Goal: Complete application form

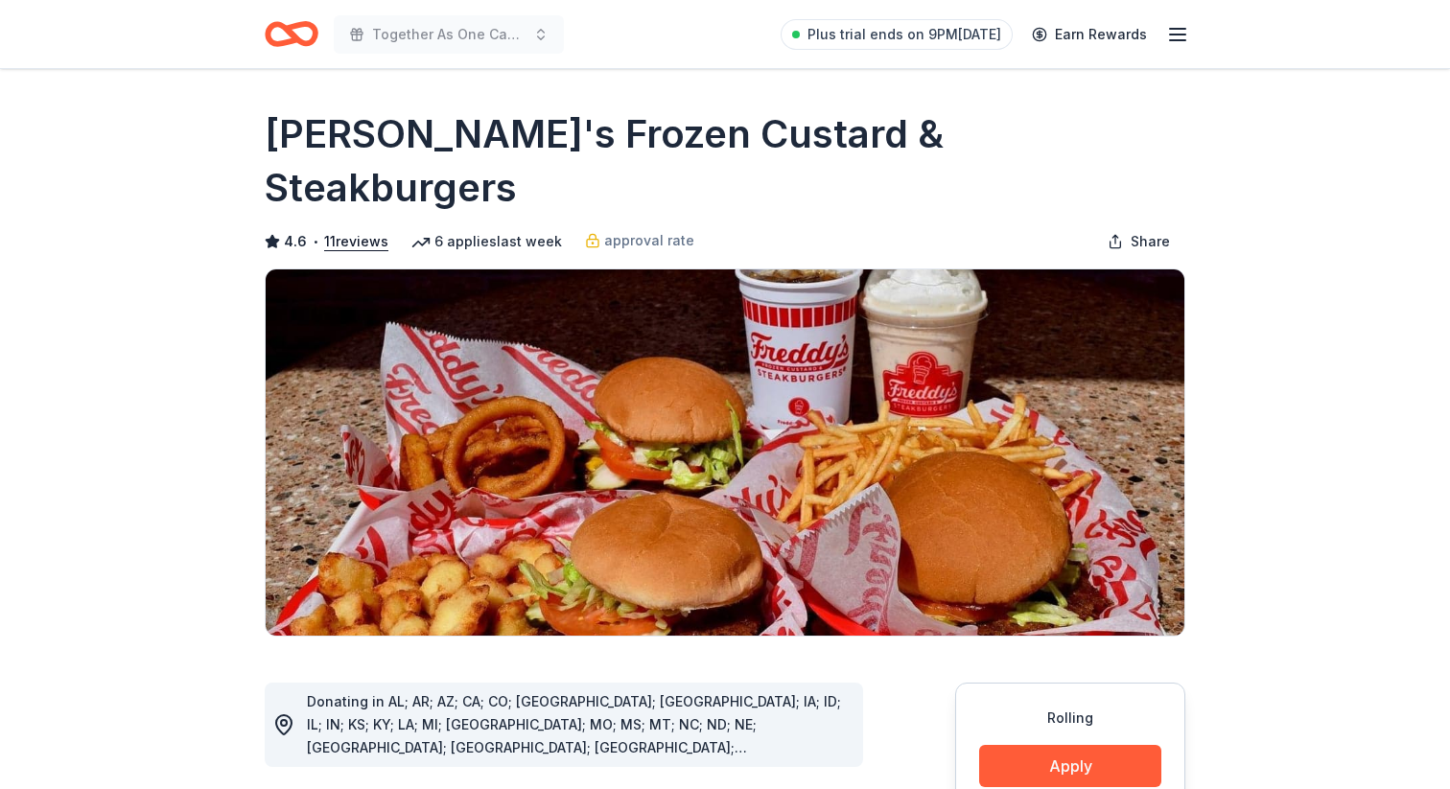
scroll to position [414, 0]
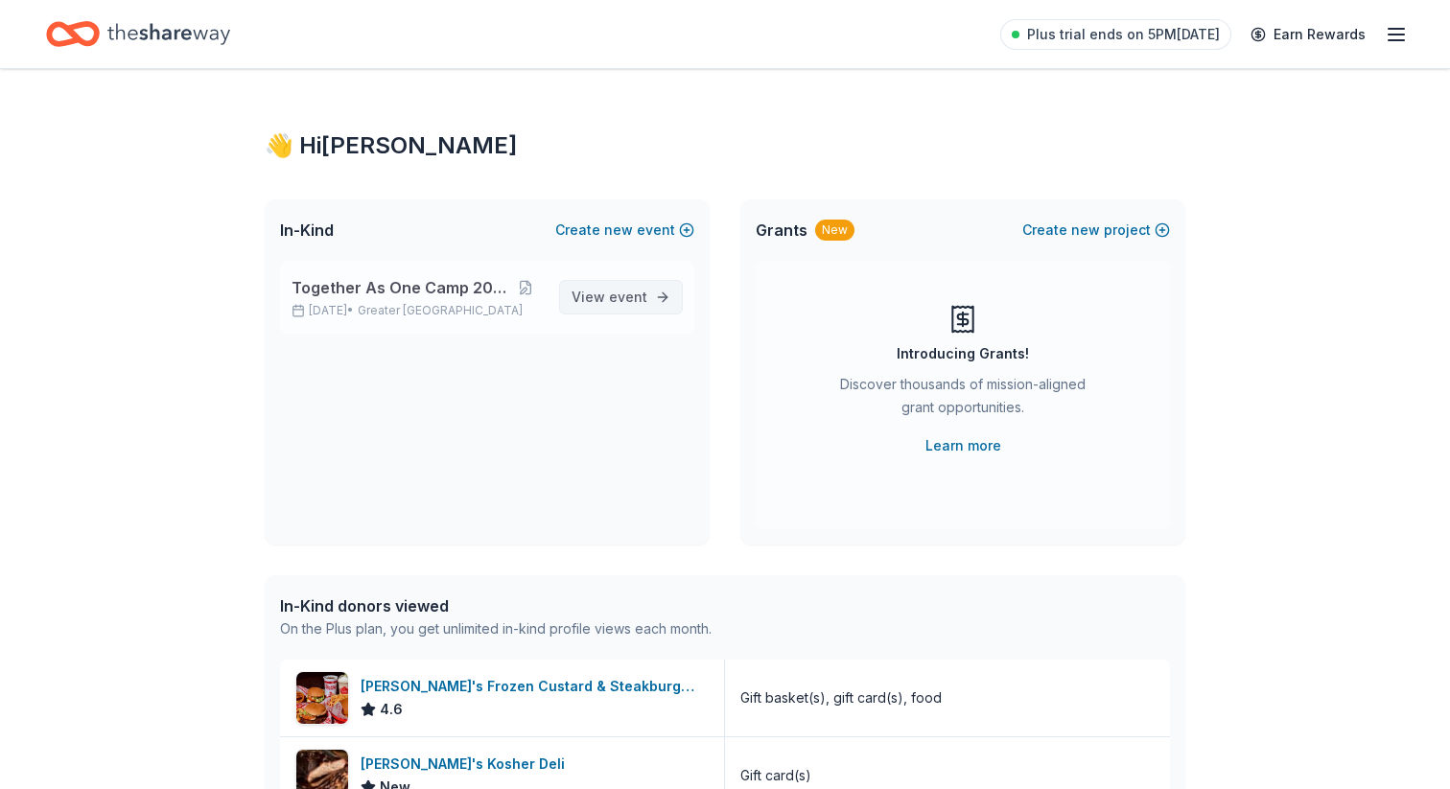
click at [608, 306] on span "View event" at bounding box center [609, 297] width 76 height 23
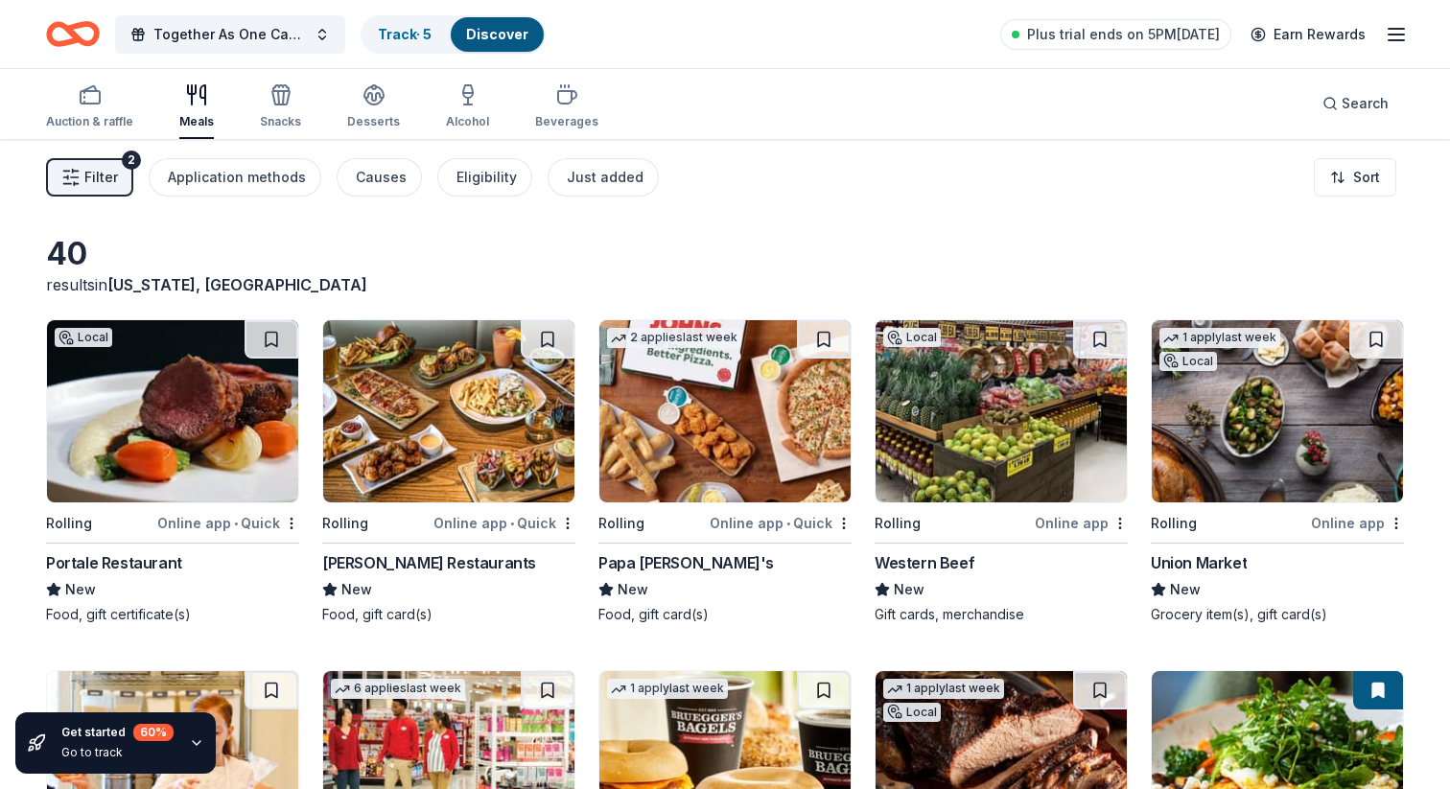
scroll to position [7, 0]
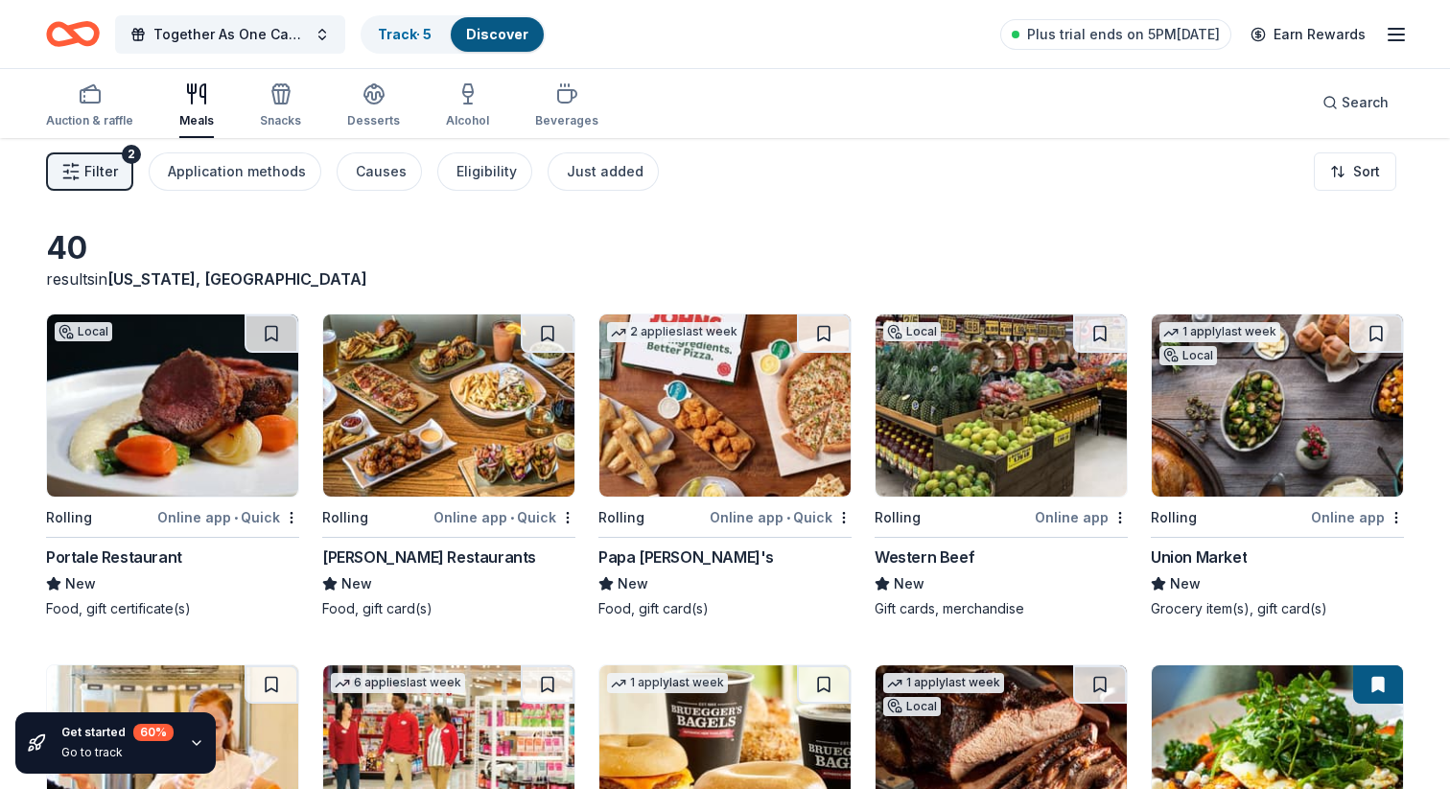
click at [209, 387] on img at bounding box center [172, 406] width 251 height 182
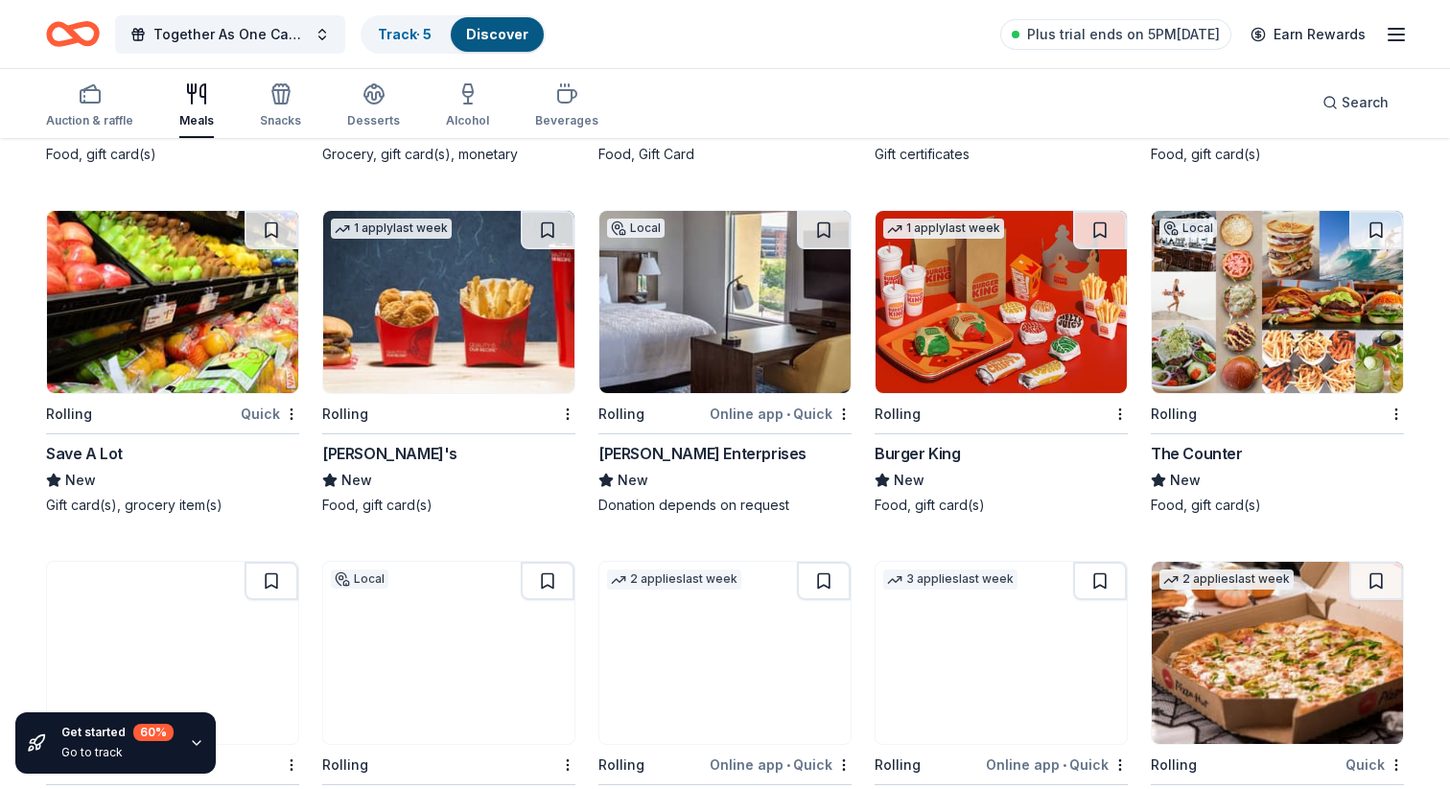
scroll to position [2389, 0]
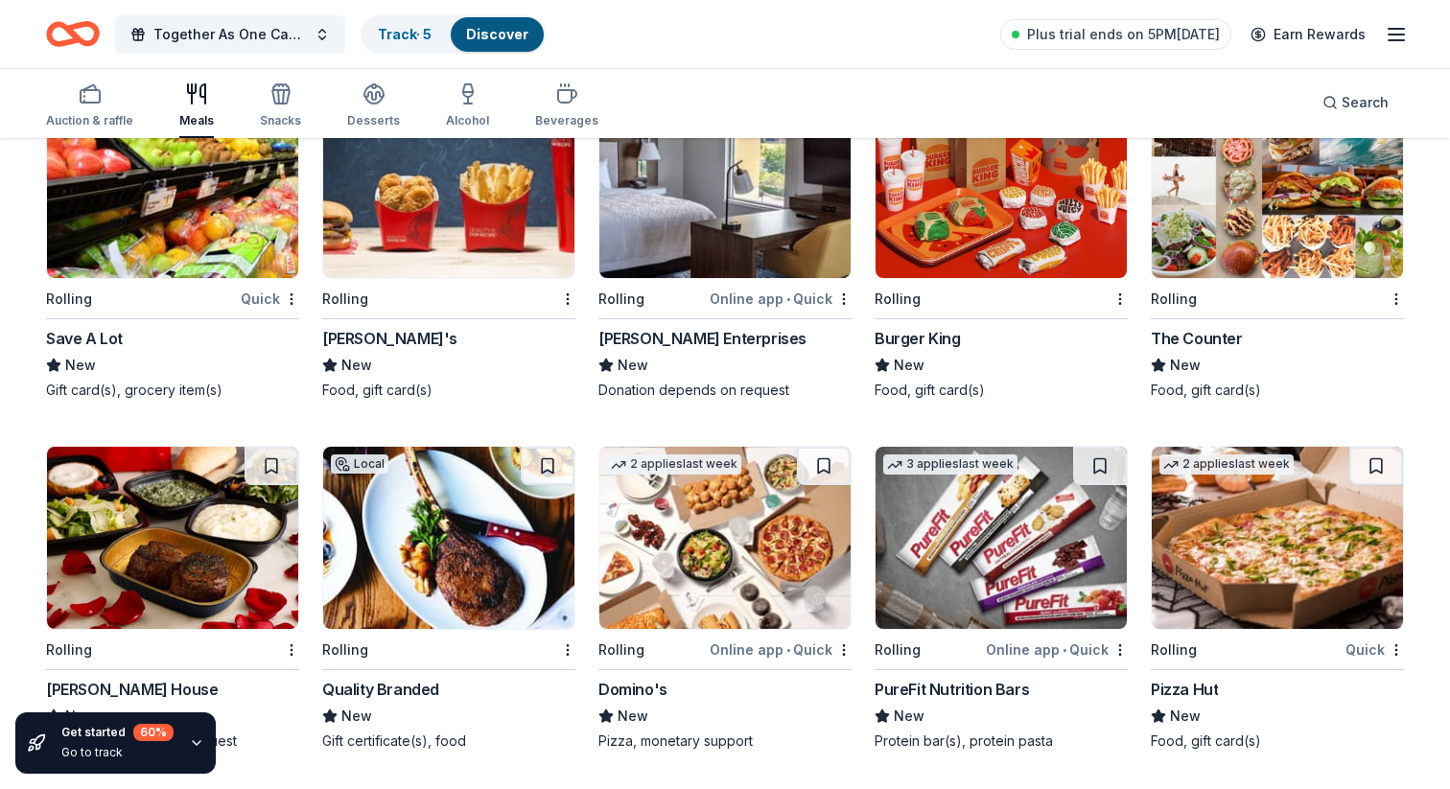
click at [247, 570] on img at bounding box center [172, 538] width 251 height 182
click at [767, 544] on img at bounding box center [724, 538] width 251 height 182
drag, startPoint x: 590, startPoint y: 696, endPoint x: 691, endPoint y: 697, distance: 101.6
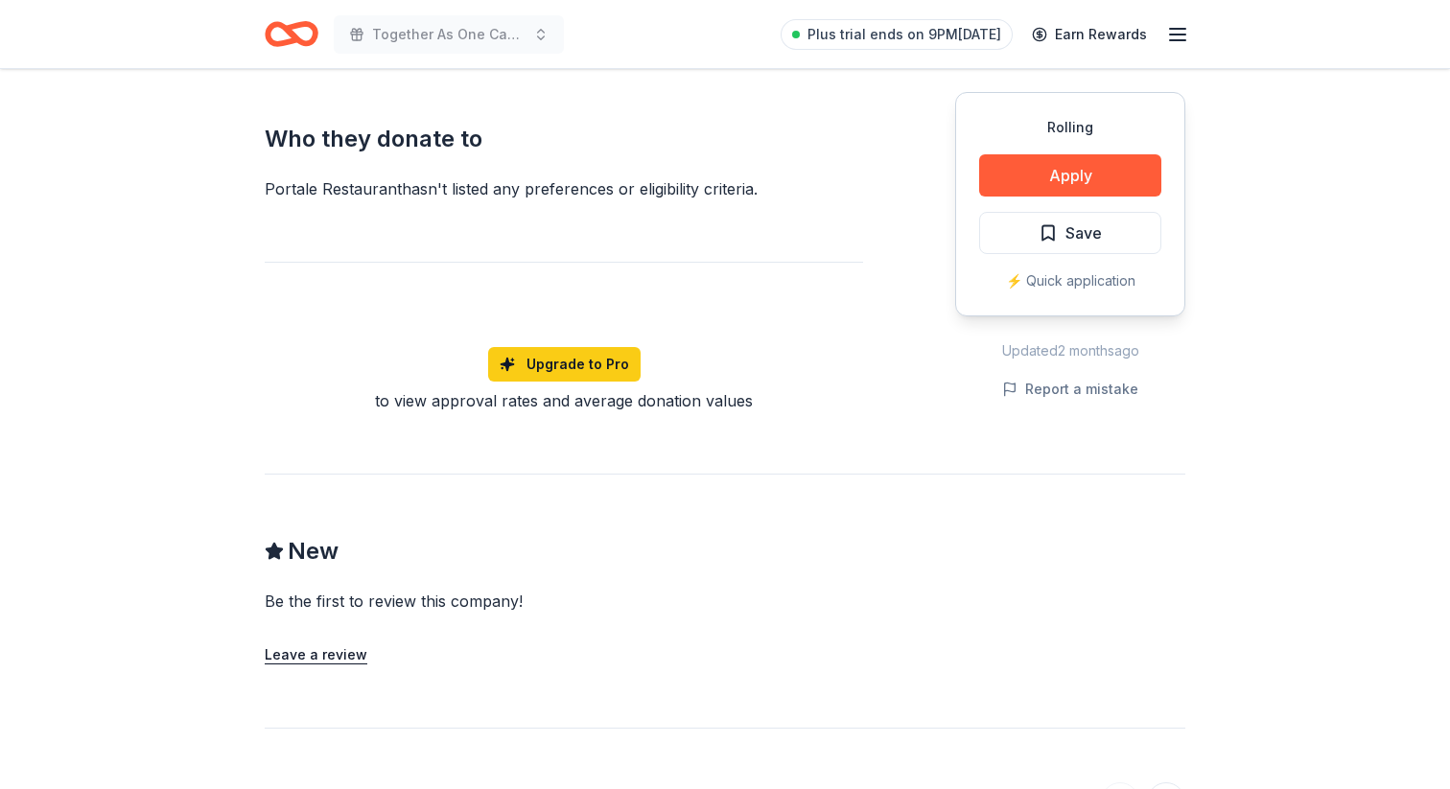
scroll to position [1086, 0]
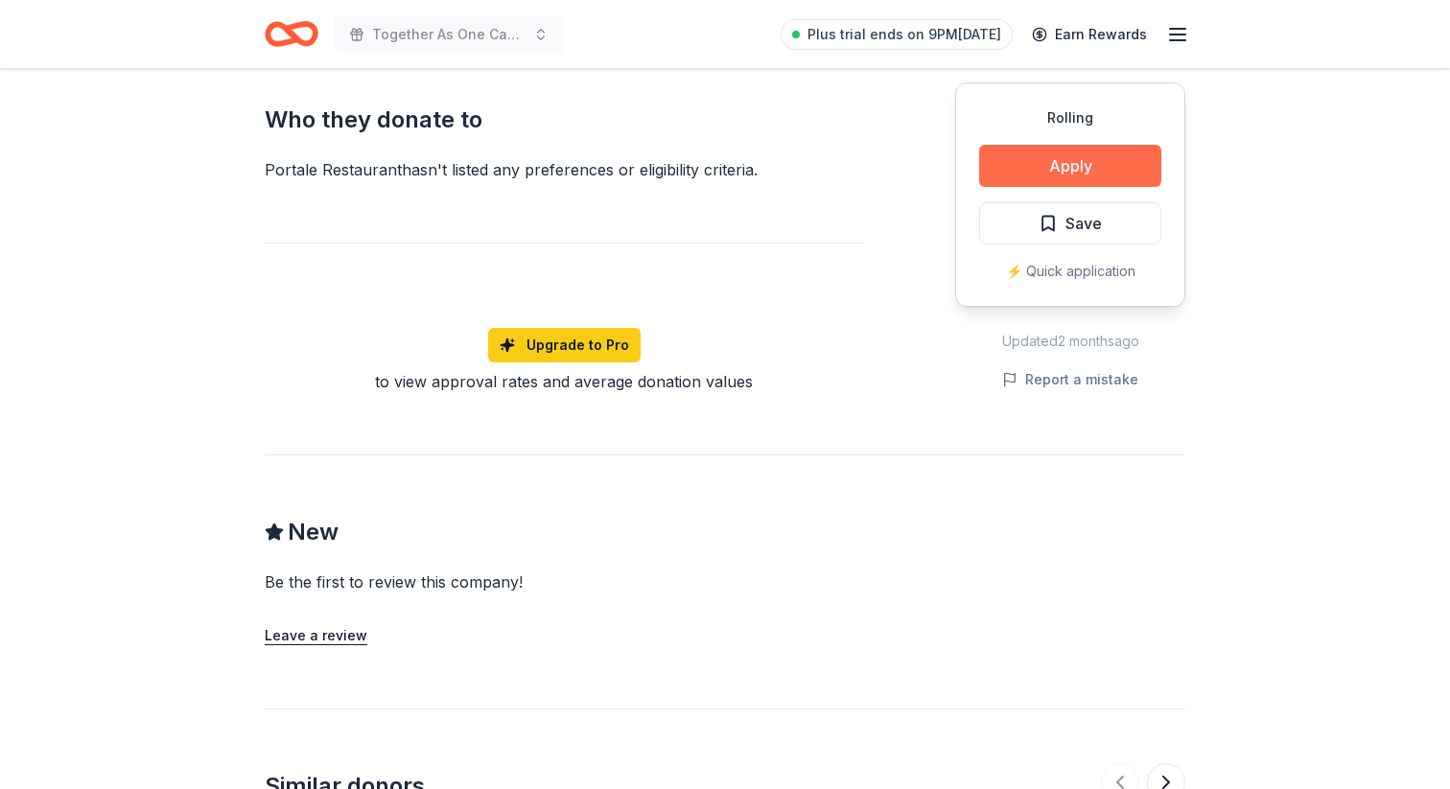
click at [1041, 147] on button "Apply" at bounding box center [1070, 166] width 182 height 42
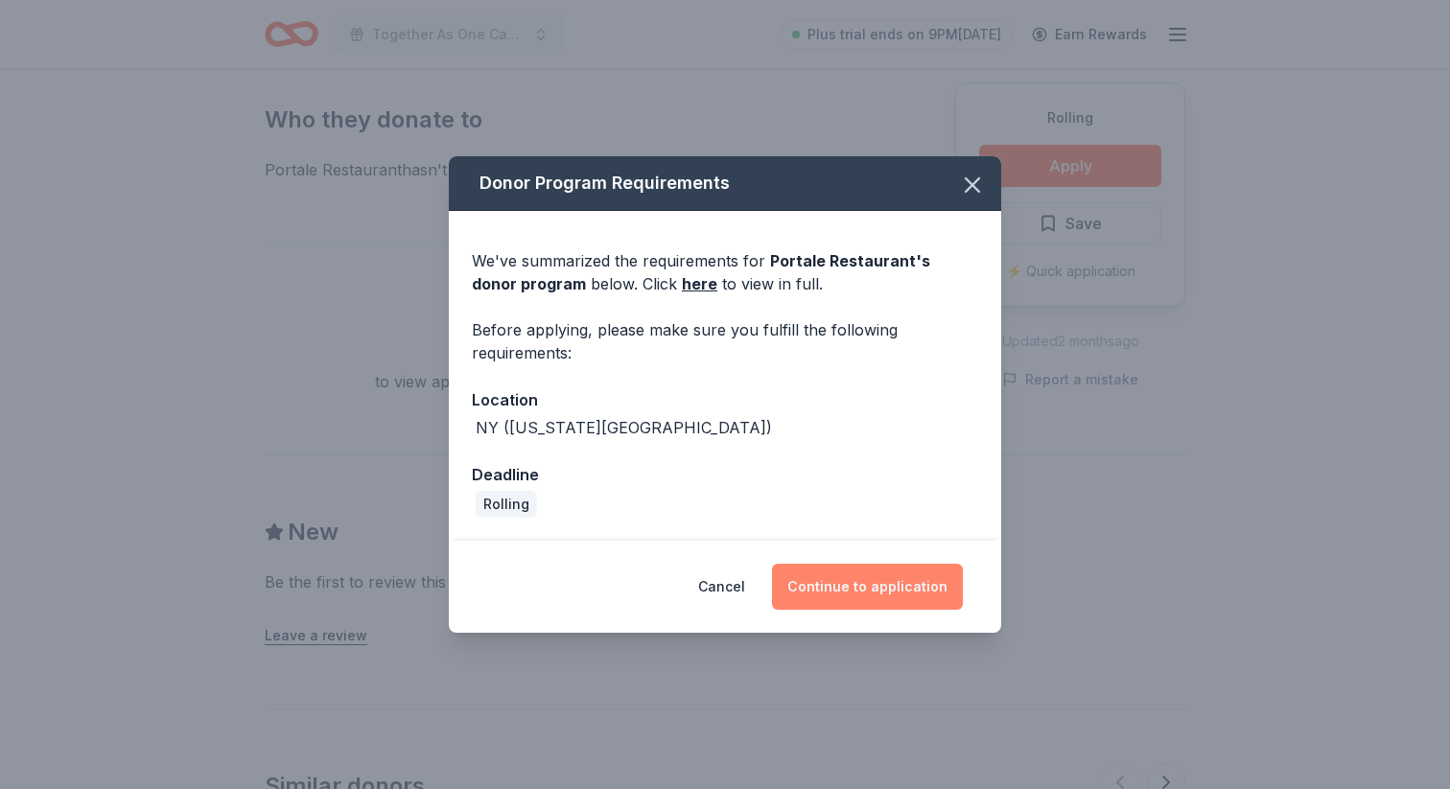
click at [828, 591] on button "Continue to application" at bounding box center [867, 587] width 191 height 46
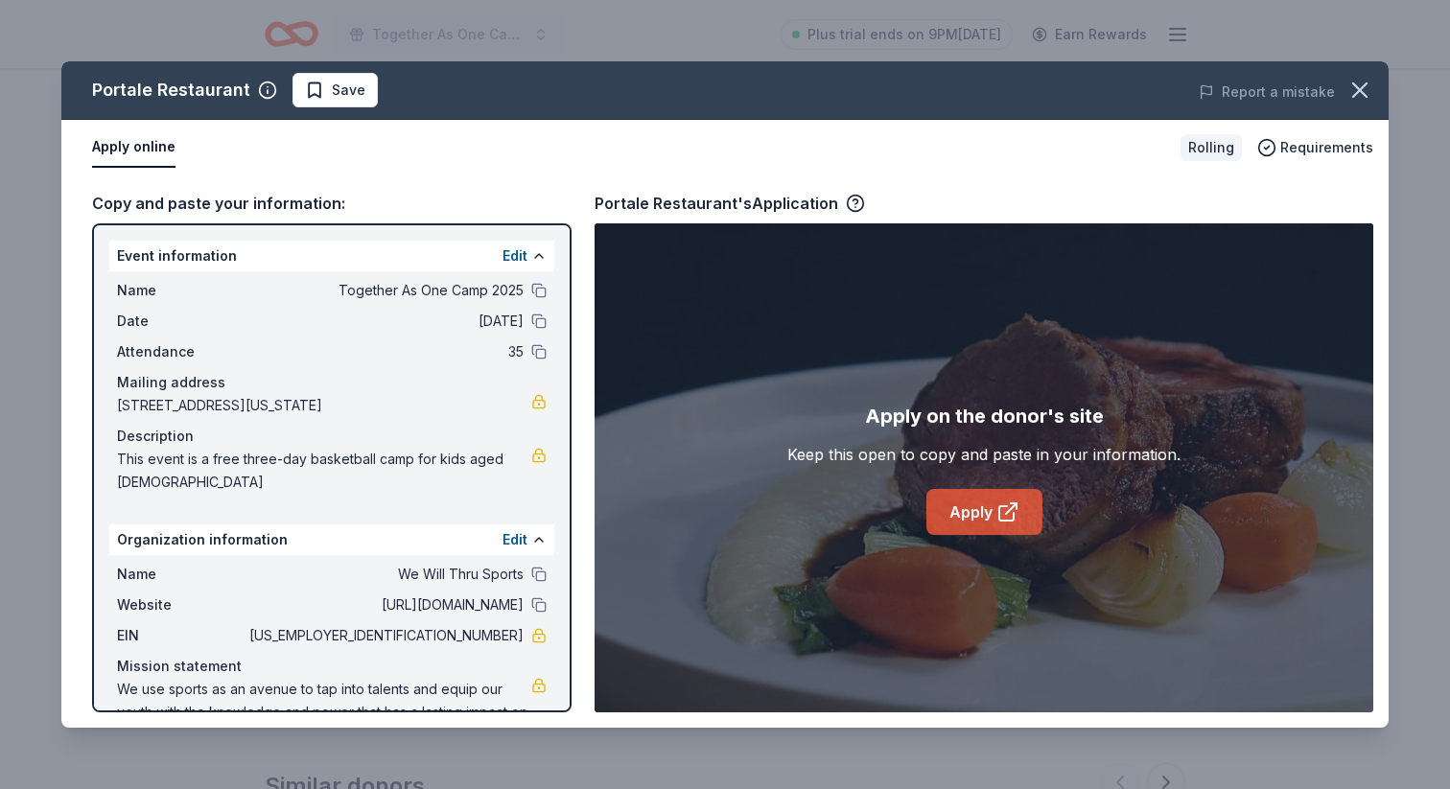
click at [982, 514] on link "Apply" at bounding box center [984, 512] width 116 height 46
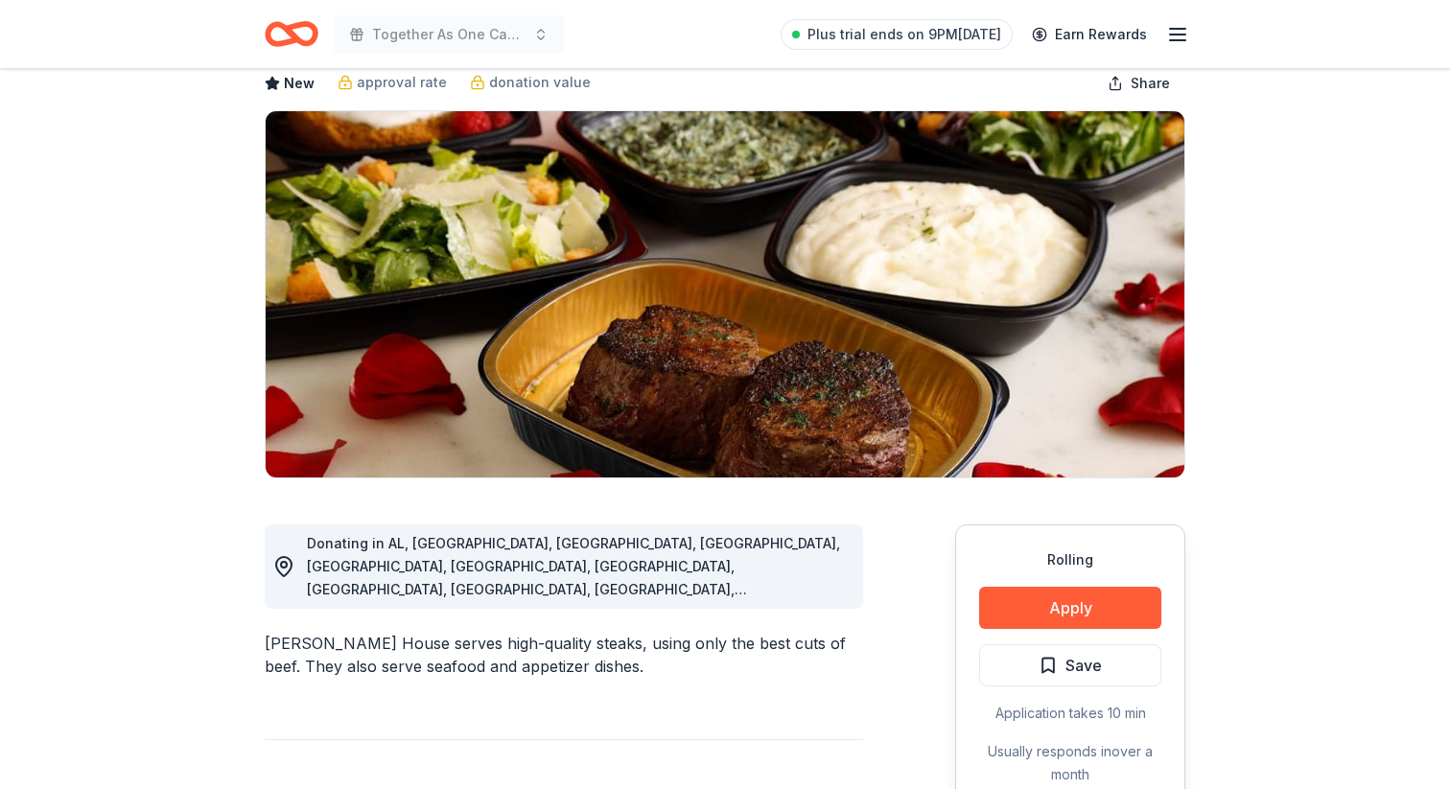
scroll to position [181, 0]
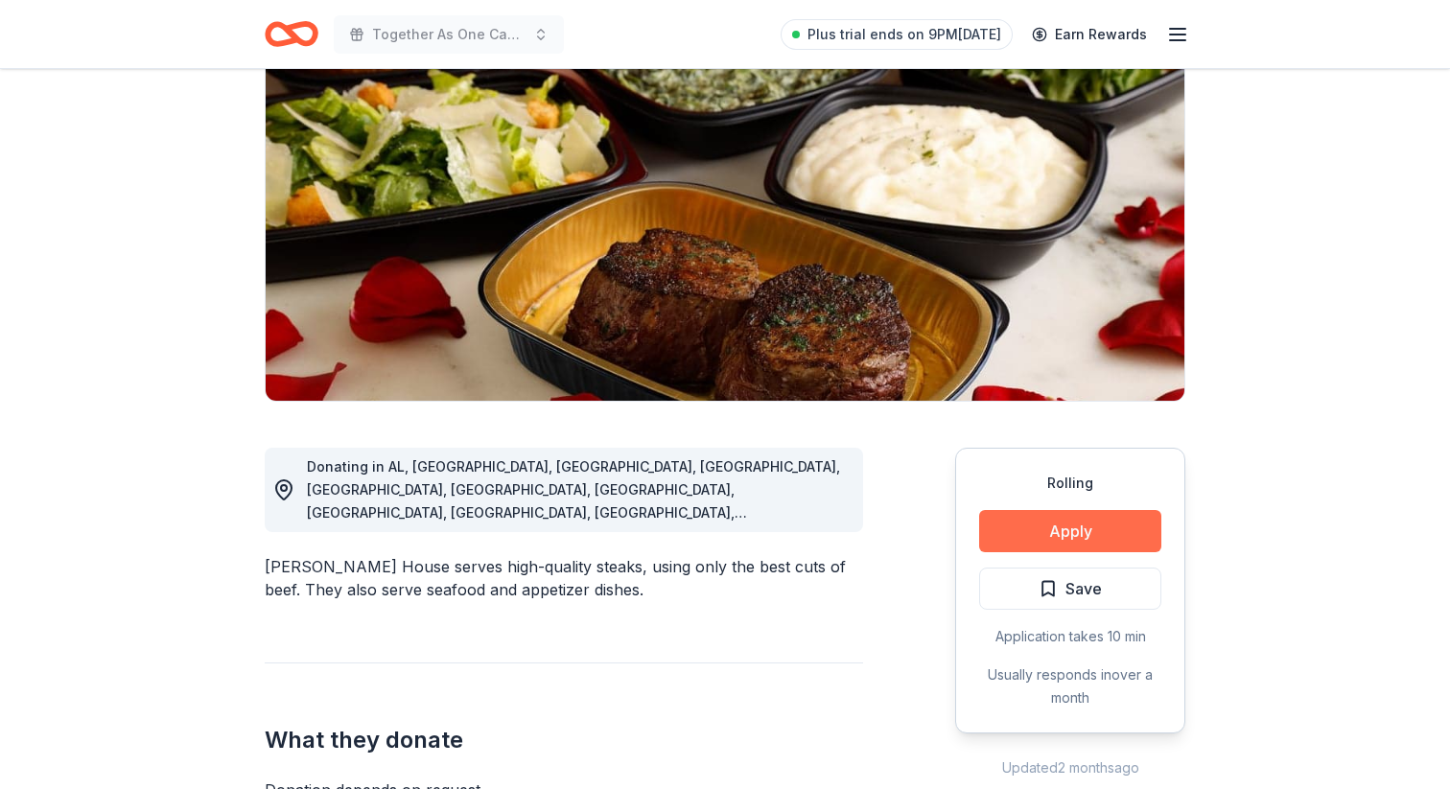
click at [1068, 529] on button "Apply" at bounding box center [1070, 531] width 182 height 42
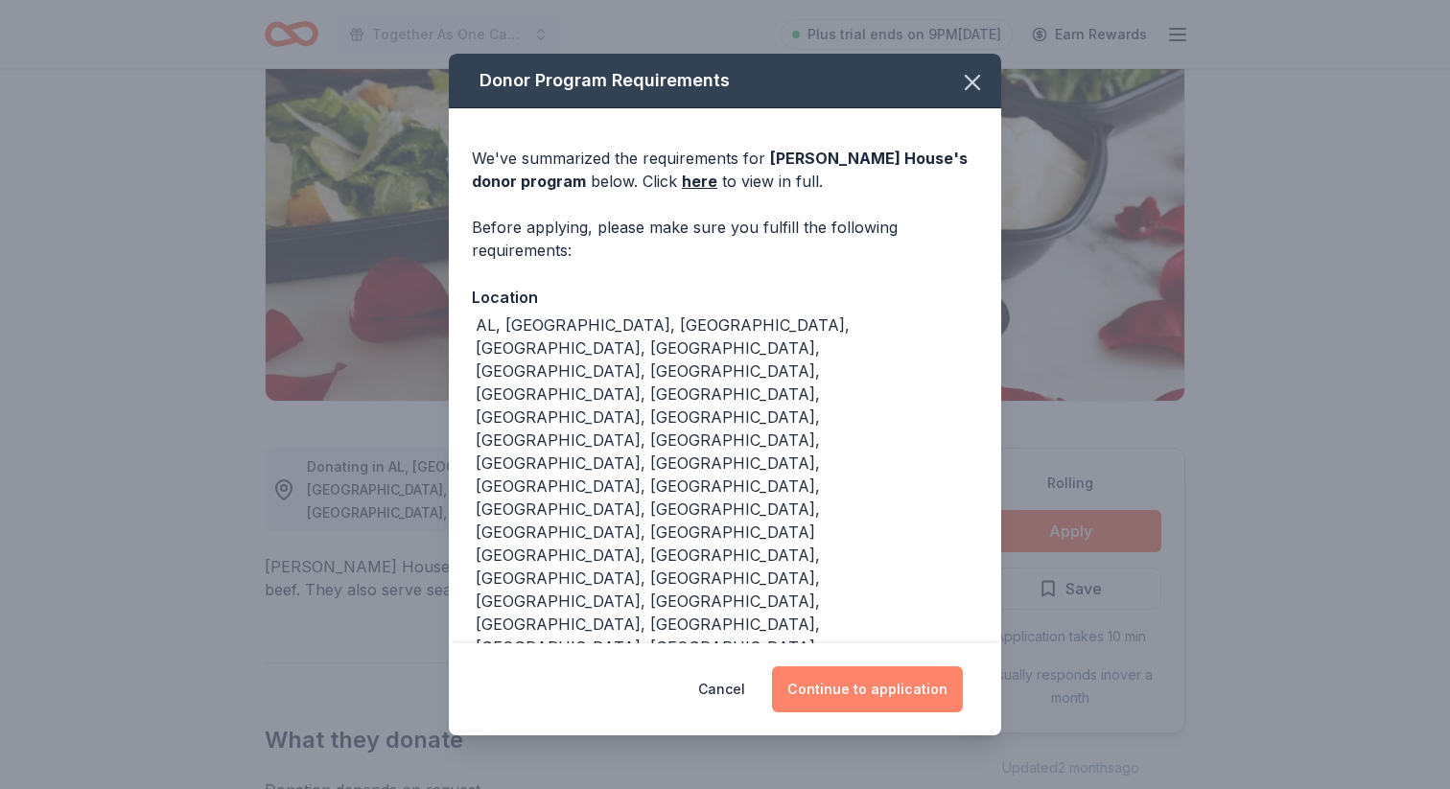
click at [872, 666] on button "Continue to application" at bounding box center [867, 689] width 191 height 46
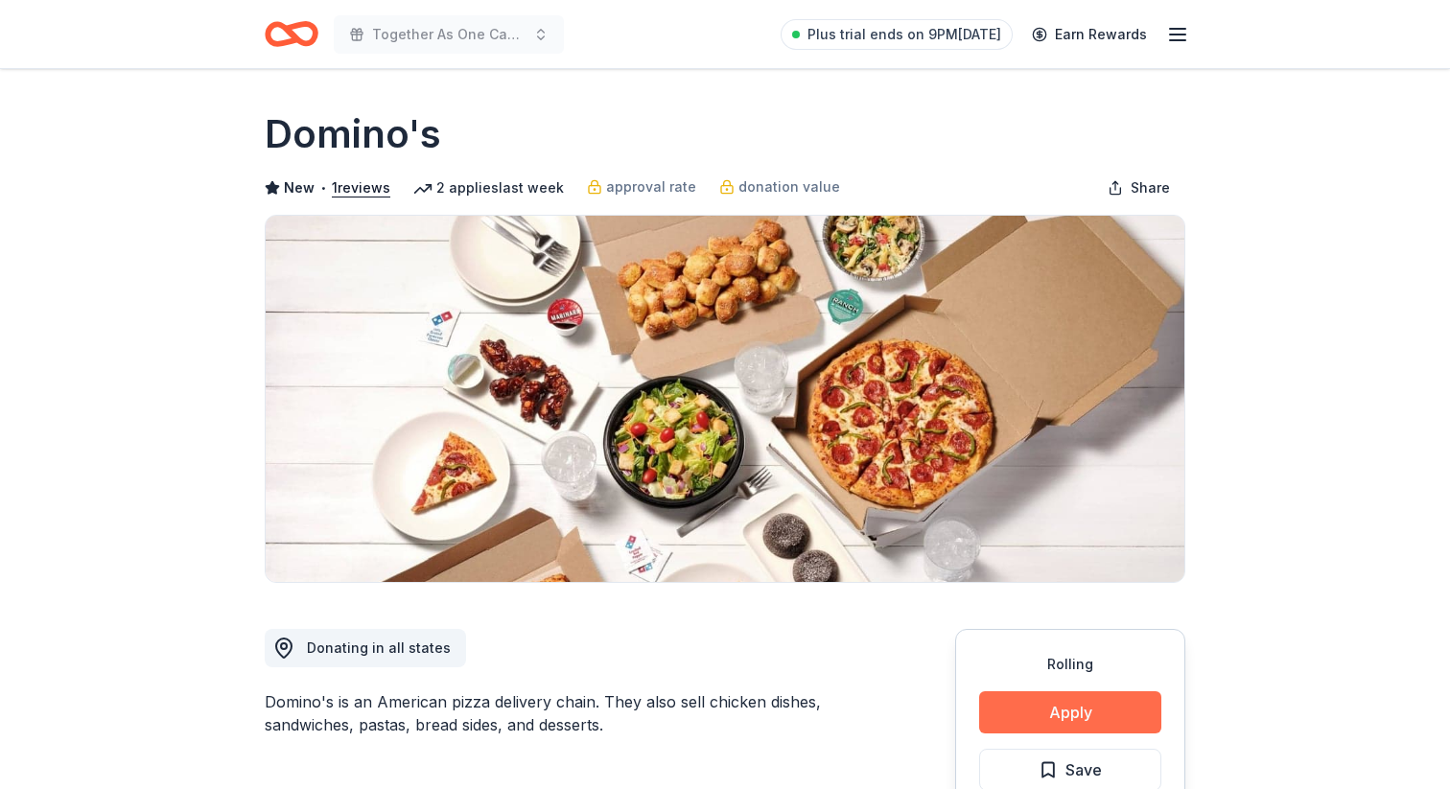
click at [1031, 716] on button "Apply" at bounding box center [1070, 712] width 182 height 42
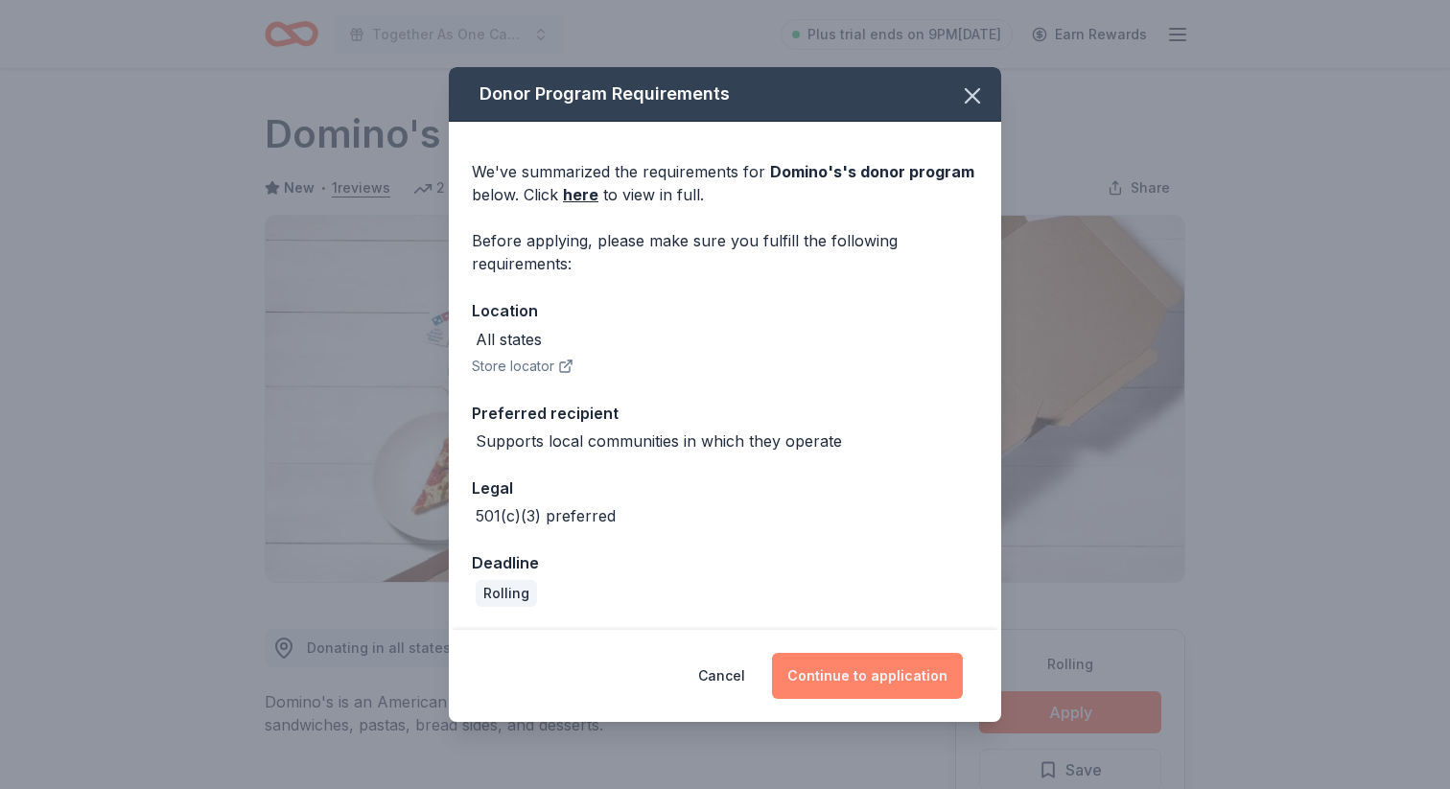
click at [844, 688] on button "Continue to application" at bounding box center [867, 676] width 191 height 46
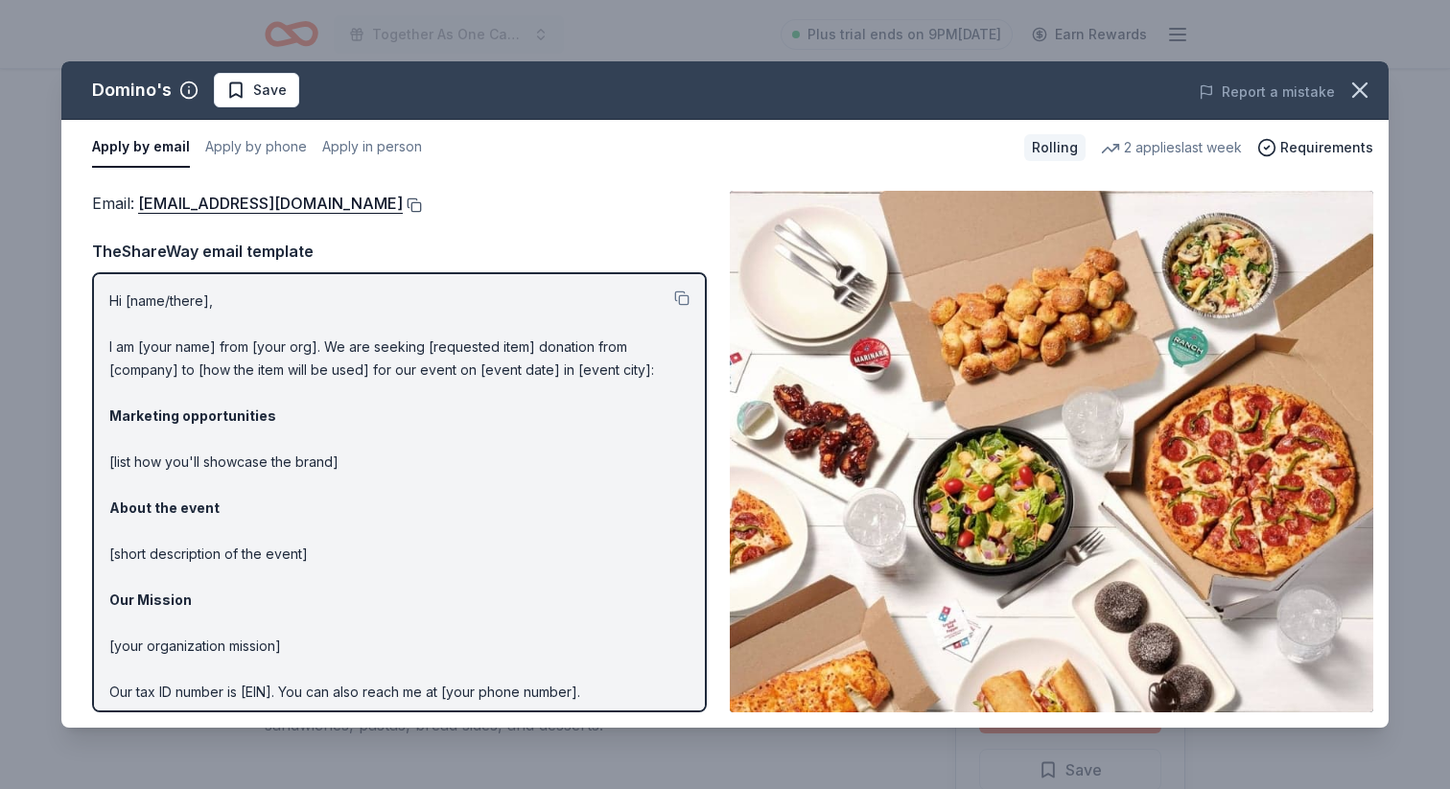
click at [403, 202] on button at bounding box center [412, 205] width 19 height 15
